Goal: Task Accomplishment & Management: Use online tool/utility

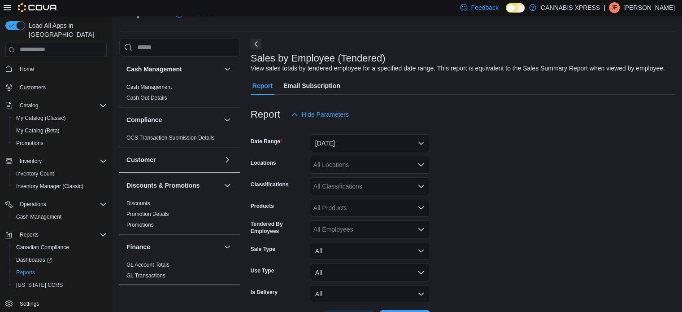
scroll to position [54, 0]
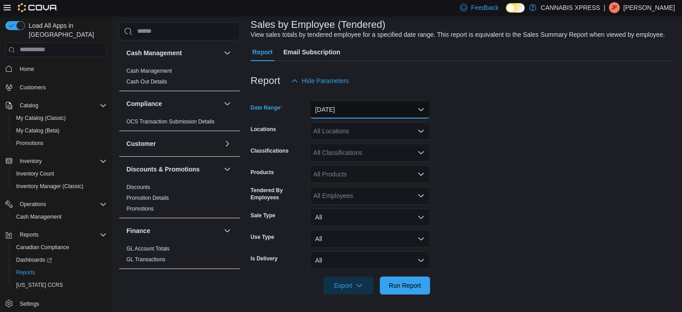
click at [413, 107] on button "[DATE]" at bounding box center [370, 109] width 120 height 18
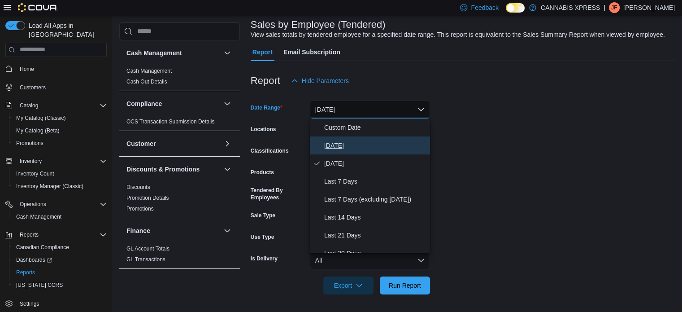
click at [398, 140] on span "[DATE]" at bounding box center [375, 145] width 102 height 11
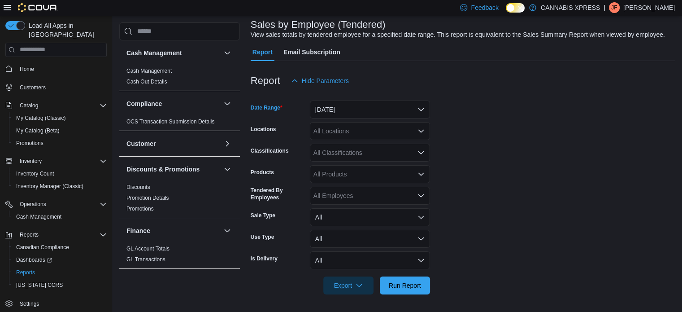
click at [421, 130] on icon "Open list of options" at bounding box center [420, 130] width 7 height 7
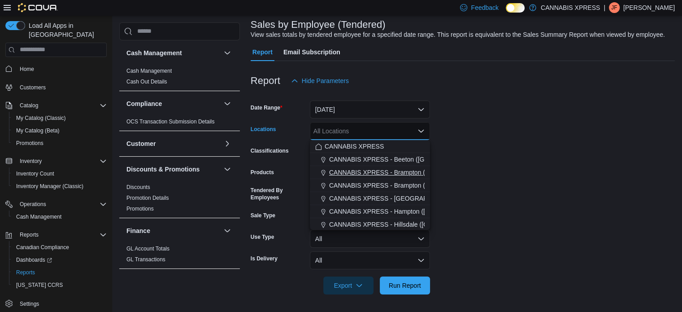
click at [413, 170] on span "CANNABIS XPRESS - Brampton (Hurontario Street)" at bounding box center [410, 172] width 163 height 9
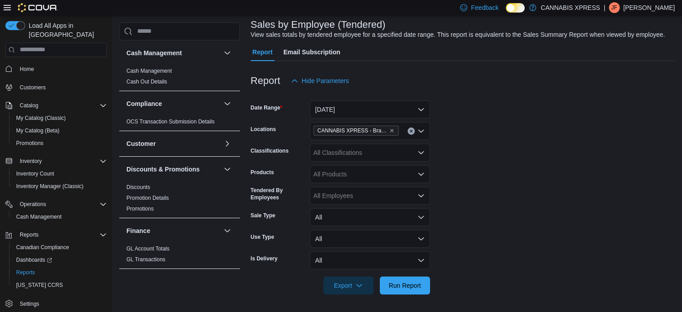
click at [478, 180] on form "Date Range Today Locations CANNABIS XPRESS - Brampton (Hurontario Street) Class…" at bounding box center [463, 192] width 424 height 204
click at [421, 278] on span "Run Report" at bounding box center [404, 285] width 39 height 18
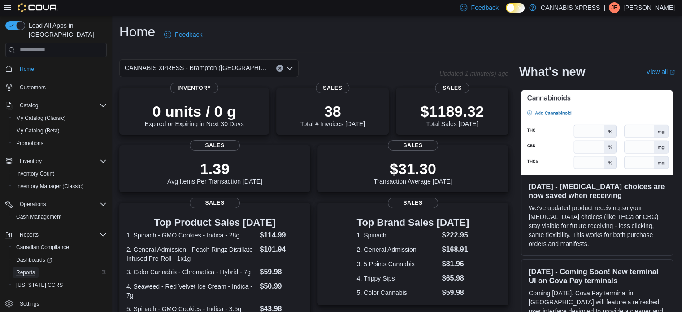
click at [35, 267] on link "Reports" at bounding box center [26, 272] width 26 height 11
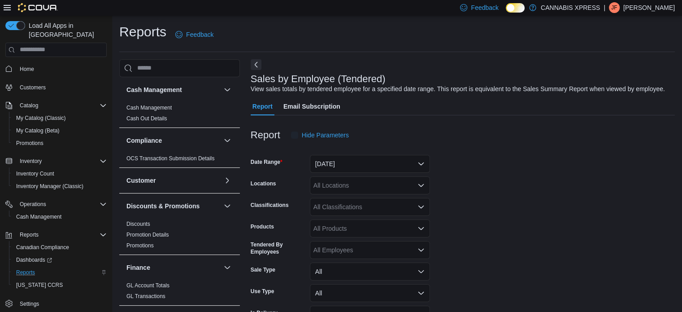
scroll to position [21, 0]
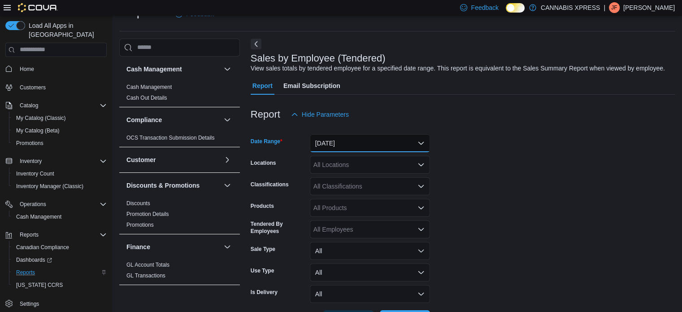
click at [423, 139] on button "[DATE]" at bounding box center [370, 143] width 120 height 18
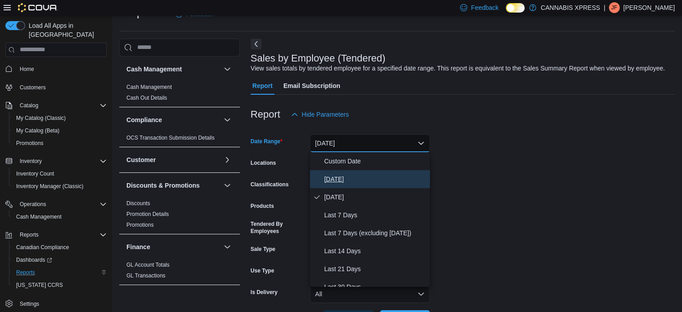
click at [394, 175] on span "Today" at bounding box center [375, 178] width 102 height 11
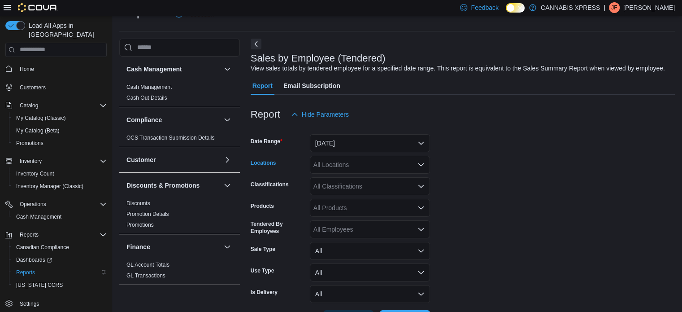
click at [407, 167] on div "All Locations" at bounding box center [370, 165] width 120 height 18
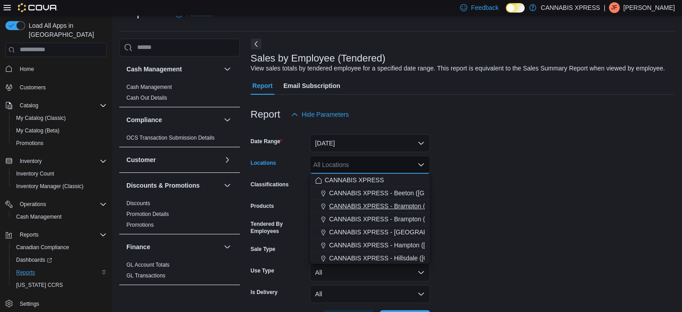
click at [409, 207] on span "CANNABIS XPRESS - Brampton (Hurontario Street)" at bounding box center [410, 205] width 163 height 9
click at [488, 214] on form "Date Range Today Locations CANNABIS XPRESS - Brampton (Hurontario Street) Combo…" at bounding box center [463, 225] width 424 height 204
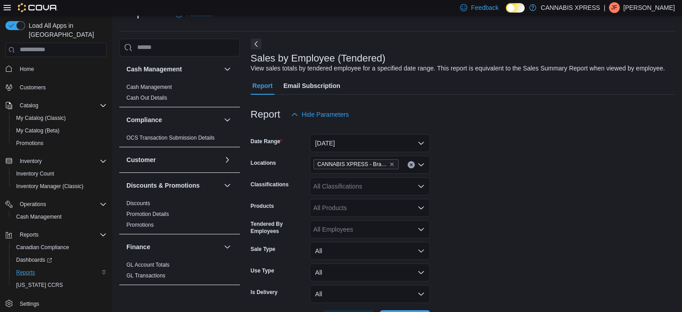
scroll to position [54, 0]
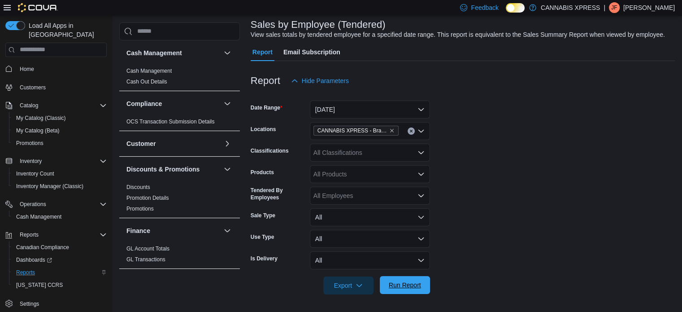
click at [412, 277] on span "Run Report" at bounding box center [404, 285] width 39 height 18
